Goal: Task Accomplishment & Management: Use online tool/utility

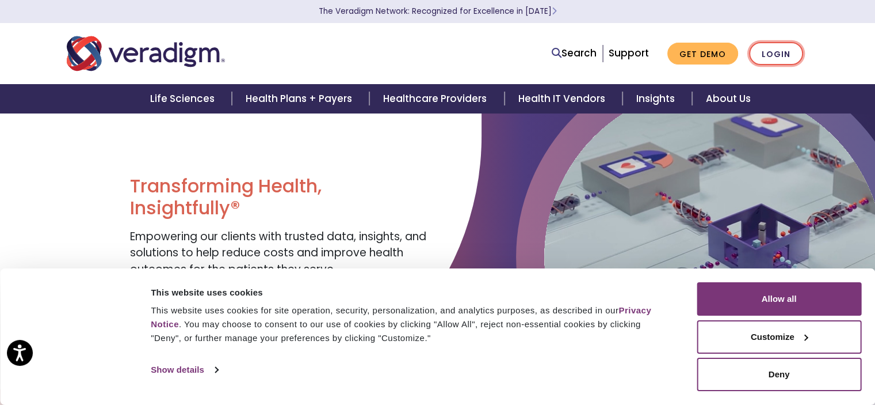
click at [783, 55] on link "Login" at bounding box center [776, 54] width 54 height 24
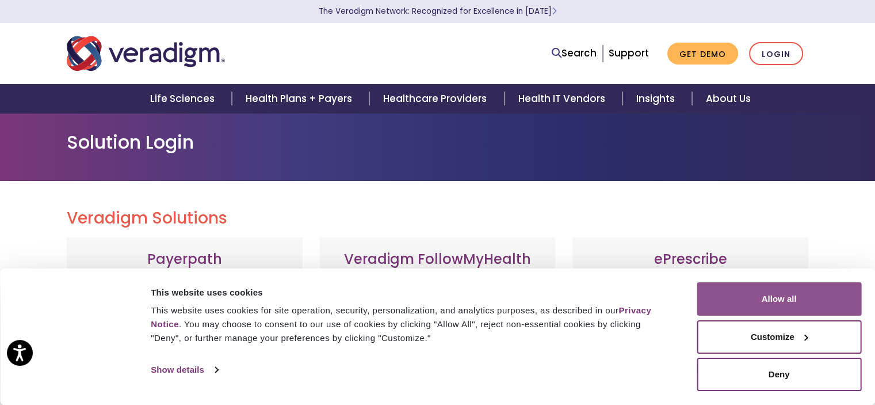
click at [794, 294] on button "Allow all" at bounding box center [779, 298] width 165 height 33
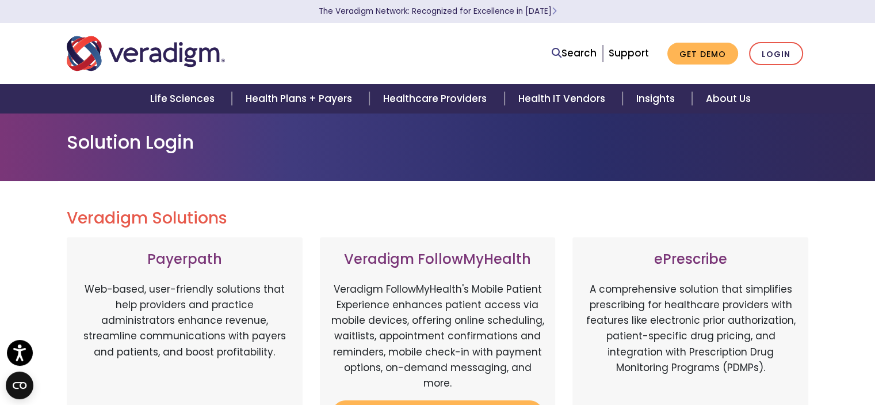
click at [193, 42] on img "Veradigm logo" at bounding box center [146, 54] width 158 height 38
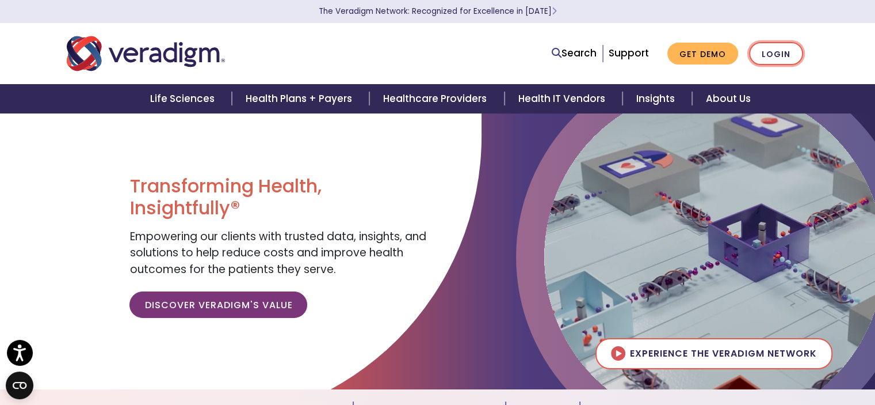
click at [776, 51] on link "Login" at bounding box center [776, 54] width 54 height 24
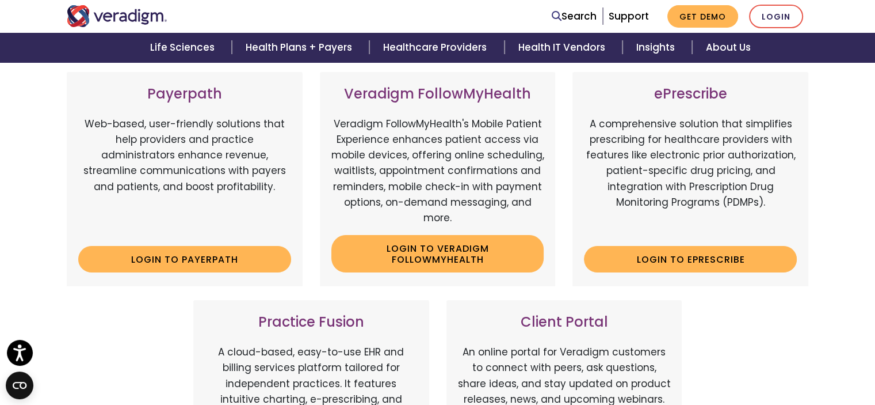
scroll to position [230, 0]
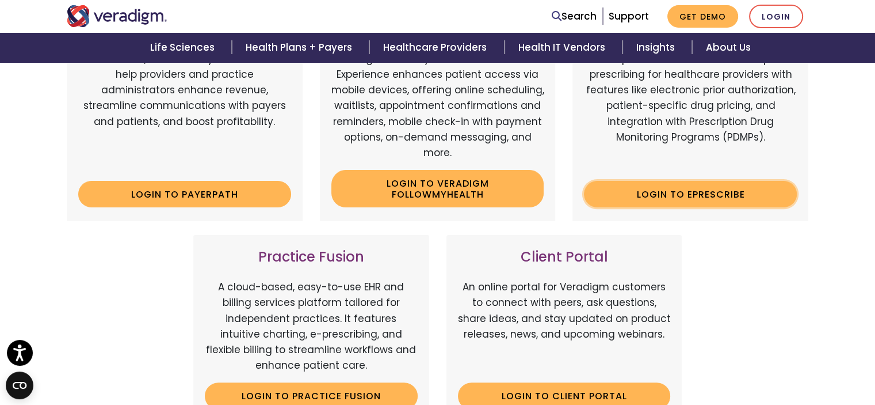
click at [681, 197] on link "Login to ePrescribe" at bounding box center [690, 194] width 213 height 26
